Goal: Transaction & Acquisition: Obtain resource

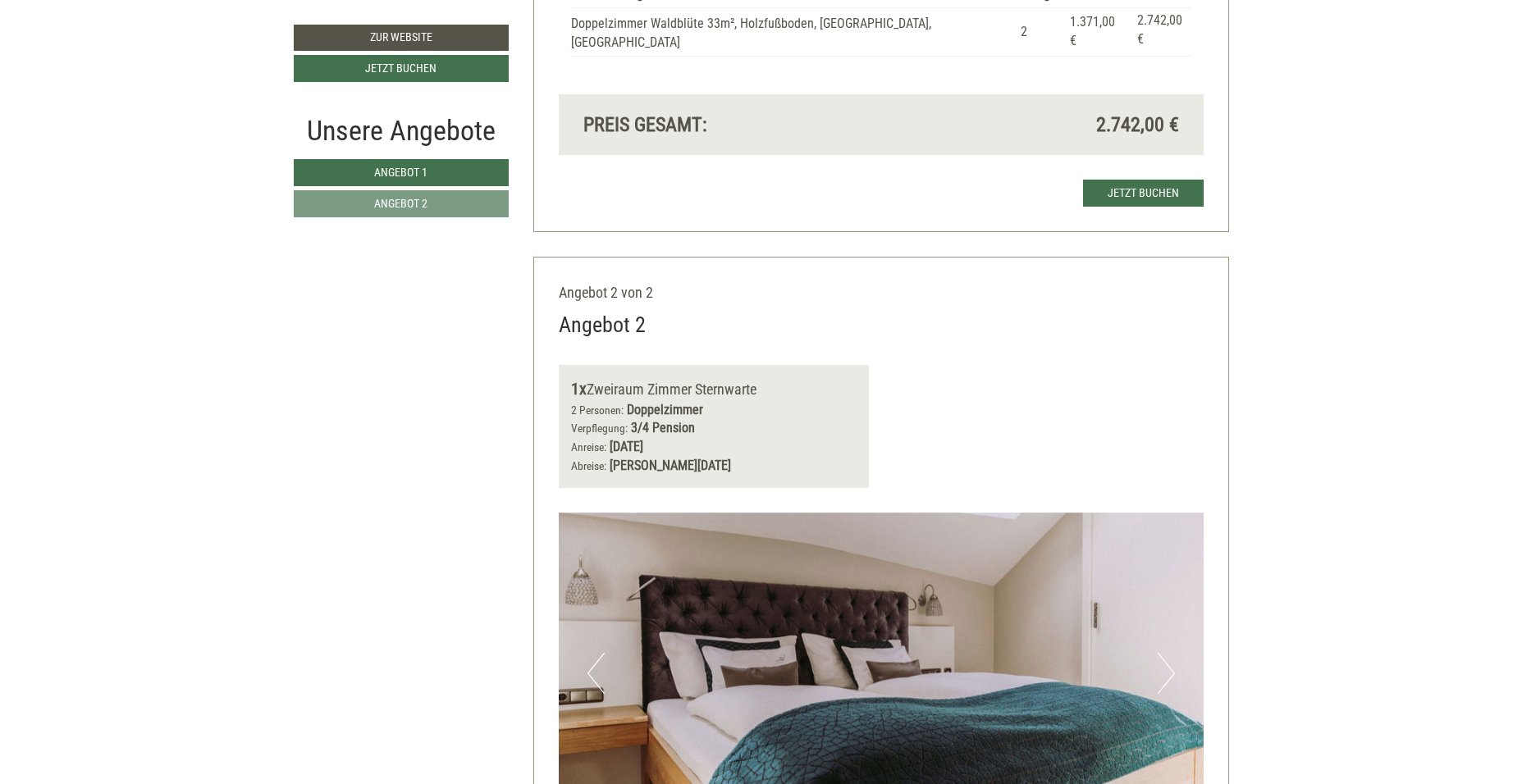
scroll to position [2031, 0]
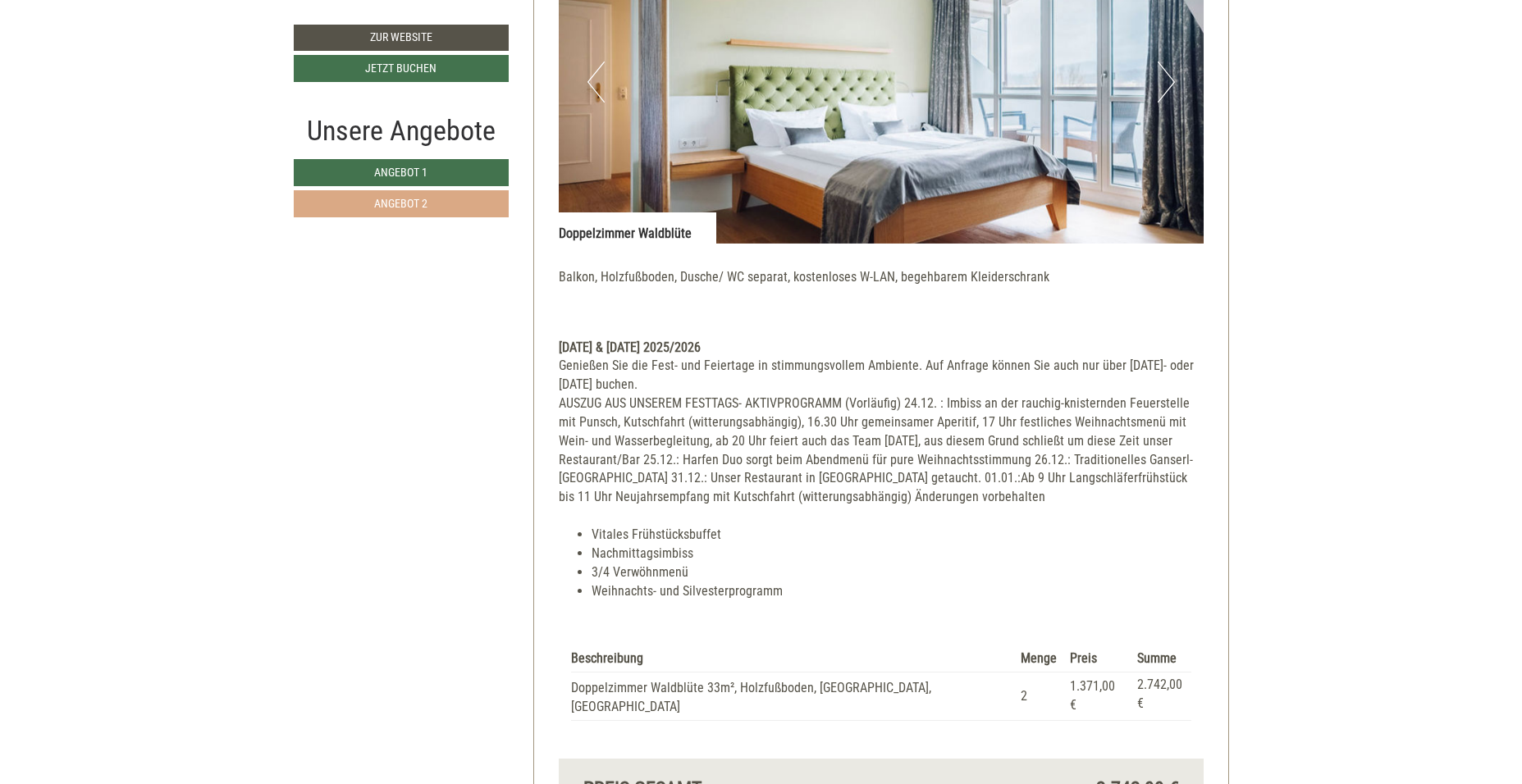
click at [349, 204] on link "Angebot 2" at bounding box center [401, 204] width 215 height 27
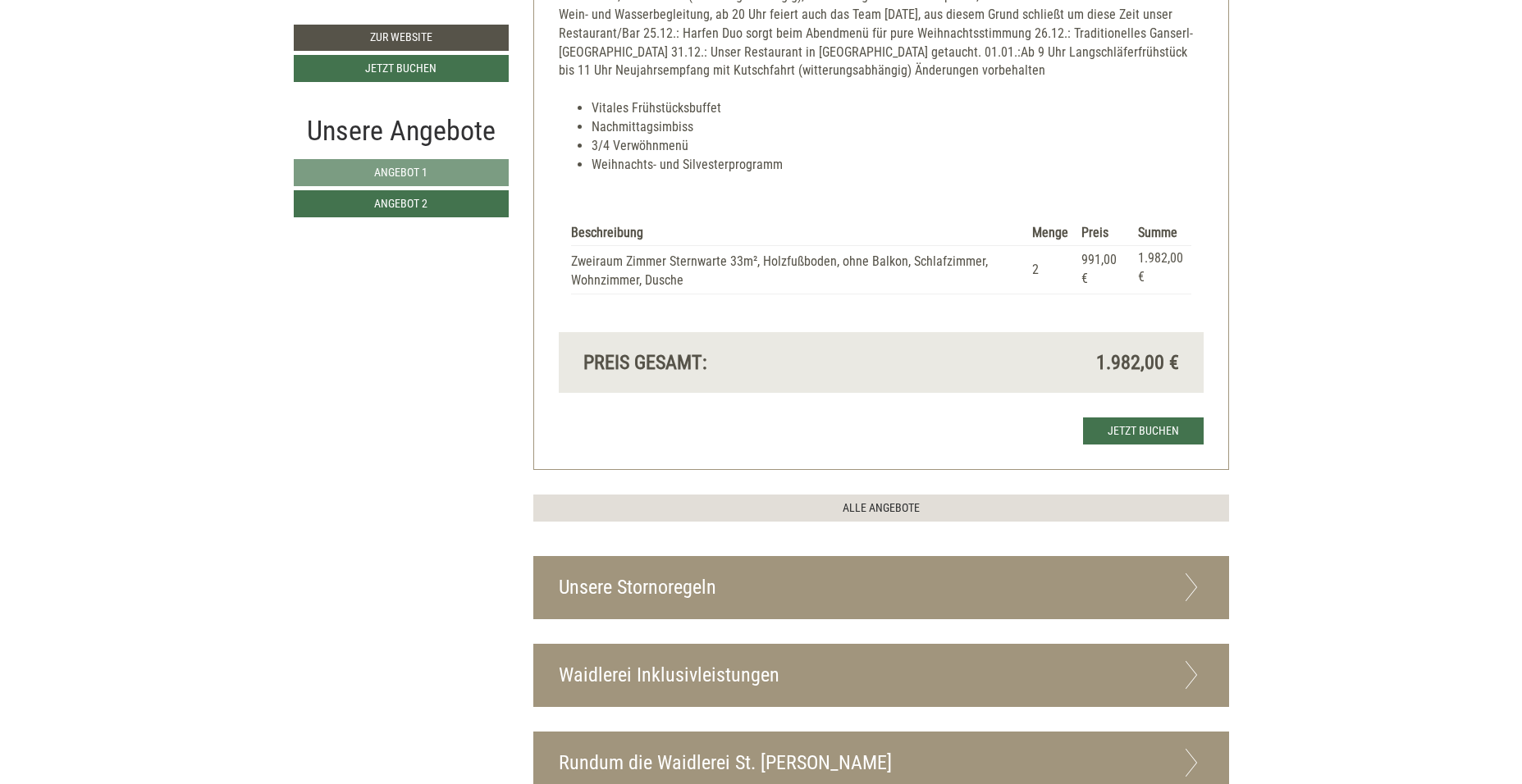
scroll to position [1803, 0]
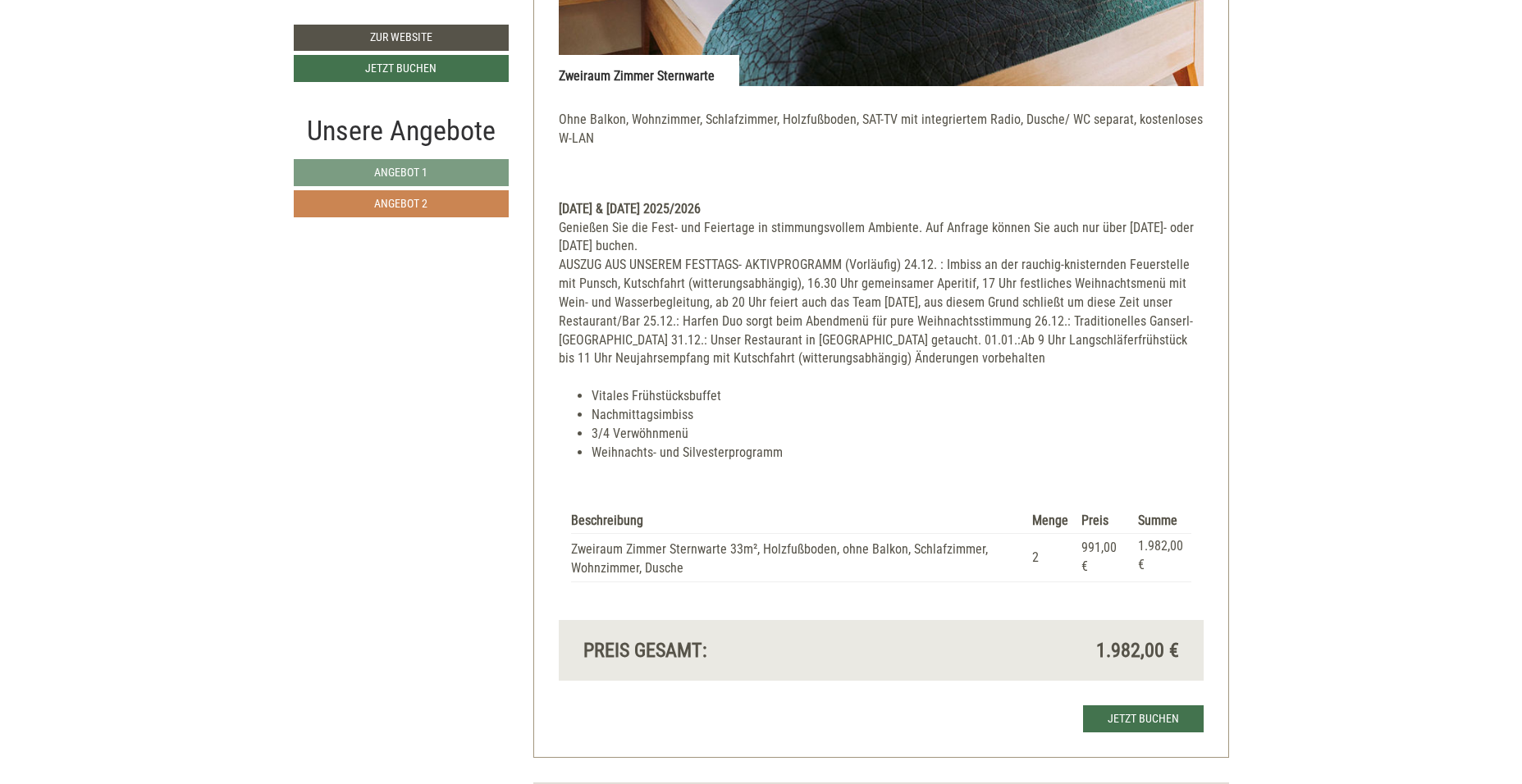
click at [421, 207] on span "Angebot 2" at bounding box center [400, 203] width 54 height 13
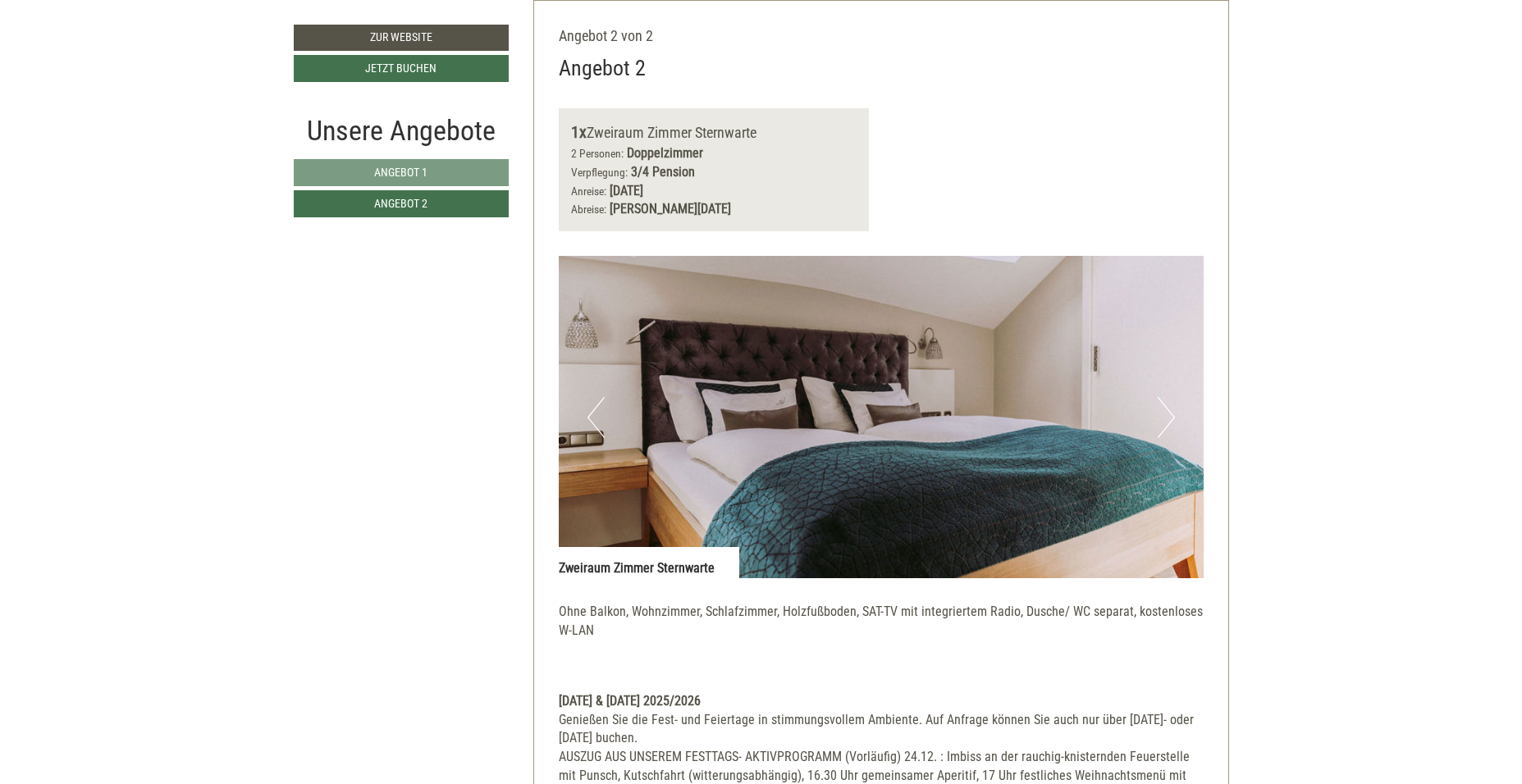
click at [577, 131] on b "1x" at bounding box center [579, 132] width 15 height 20
click at [562, 104] on div "Angebot 2 von 2 Angebot 2 1x Zweiraum Zimmer Sternwarte 2 Personen: Doppelzimme…" at bounding box center [881, 625] width 696 height 1250
click at [561, 104] on div "Angebot 2 von 2 Angebot 2 1x Zweiraum Zimmer Sternwarte 2 Personen: Doppelzimme…" at bounding box center [881, 625] width 696 height 1250
drag, startPoint x: 561, startPoint y: 104, endPoint x: 548, endPoint y: 79, distance: 28.2
click at [548, 79] on div "Angebot 2 von 2 Angebot 2 1x Zweiraum Zimmer Sternwarte 2 Personen: Doppelzimme…" at bounding box center [881, 625] width 696 height 1250
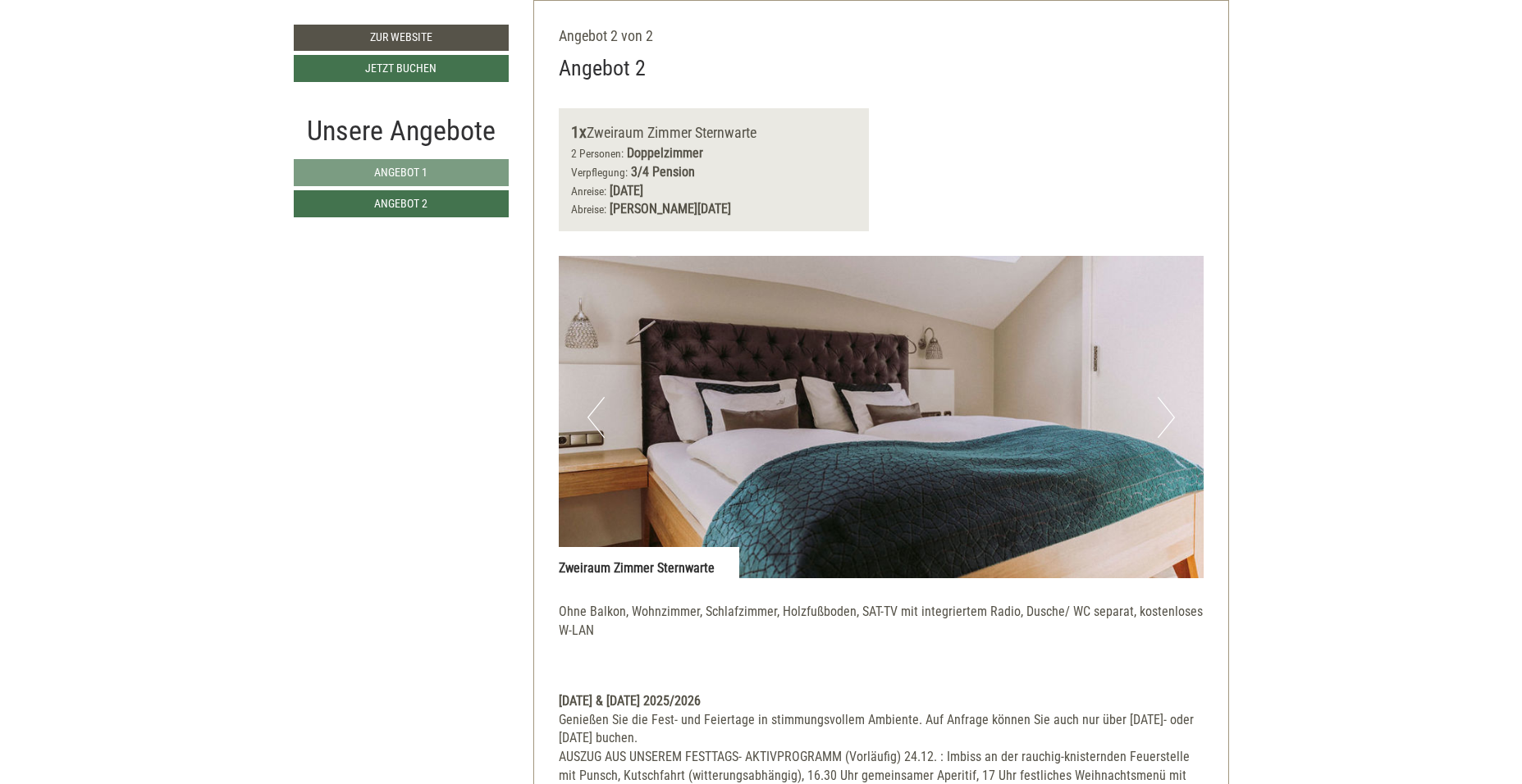
click at [548, 79] on div "Angebot 2 von 2 Angebot 2 1x Zweiraum Zimmer Sternwarte 2 Personen: Doppelzimme…" at bounding box center [881, 625] width 696 height 1250
click at [547, 79] on div "Angebot 2 von 2 Angebot 2 1x Zweiraum Zimmer Sternwarte 2 Personen: Doppelzimme…" at bounding box center [881, 625] width 696 height 1250
